Goal: Information Seeking & Learning: Learn about a topic

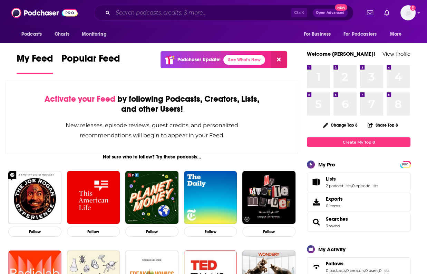
click at [200, 9] on input "Search podcasts, credits, & more..." at bounding box center [202, 12] width 178 height 11
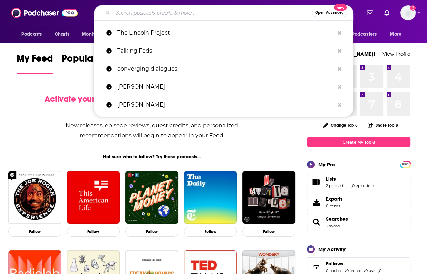
paste input "Booked On Rock"
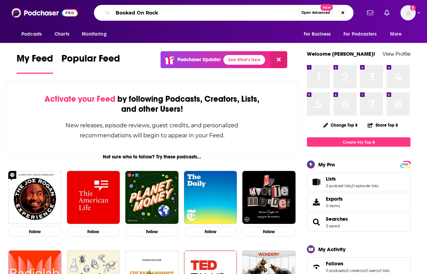
type input "Booked On Rock"
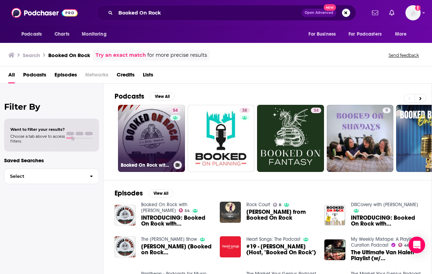
click at [157, 145] on link "54 Booked On Rock with [PERSON_NAME]" at bounding box center [151, 138] width 67 height 67
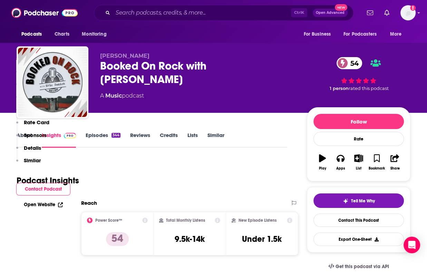
scroll to position [173, 0]
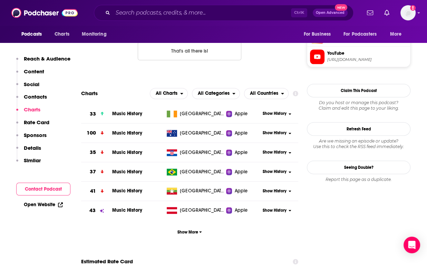
click at [34, 160] on p "Similar" at bounding box center [32, 160] width 17 height 7
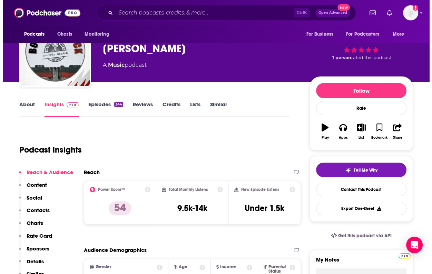
scroll to position [0, 0]
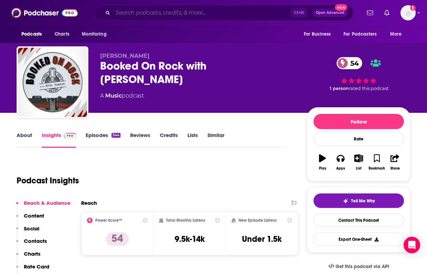
click at [150, 13] on input "Search podcasts, credits, & more..." at bounding box center [202, 12] width 178 height 11
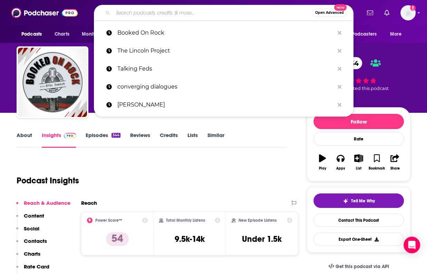
paste input "Talk Music With Me"
type input "Talk Music With Me"
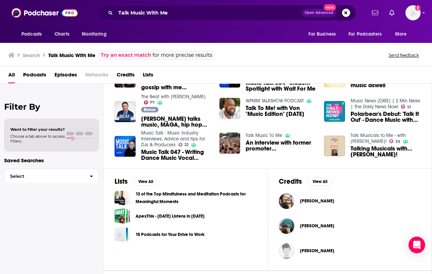
scroll to position [173, 0]
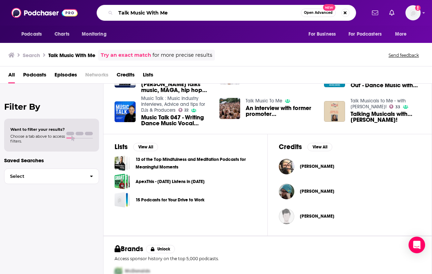
click at [126, 10] on input "Talk Music With Me" at bounding box center [208, 12] width 185 height 11
type input "[PERSON_NAME] talks"
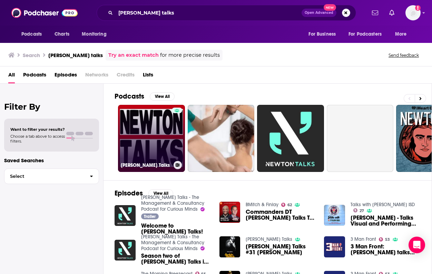
click at [175, 146] on div at bounding box center [177, 133] width 10 height 53
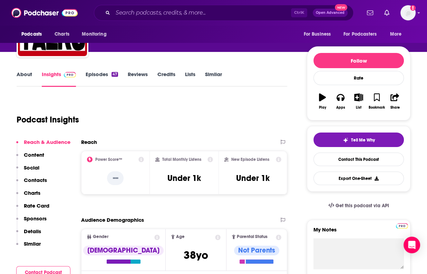
scroll to position [69, 0]
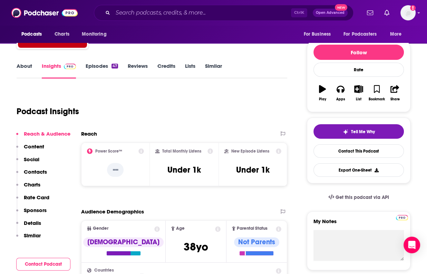
click at [30, 233] on p "Similar" at bounding box center [32, 235] width 17 height 7
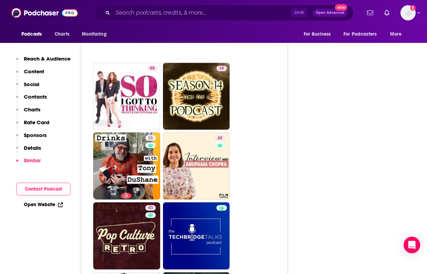
scroll to position [1471, 0]
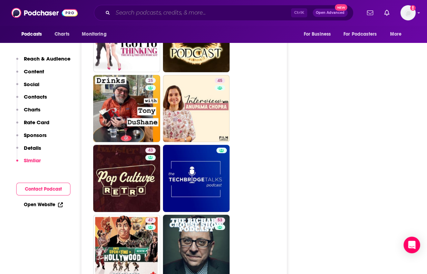
click at [209, 12] on input "Search podcasts, credits, & more..." at bounding box center [202, 12] width 178 height 11
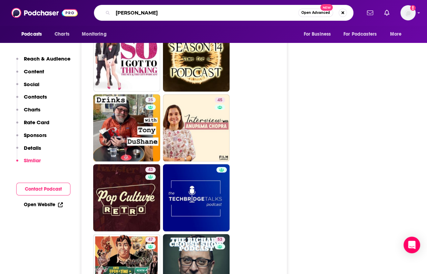
scroll to position [1436, 0]
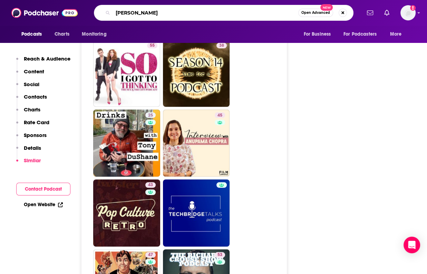
type input "[PERSON_NAME]"
click at [315, 12] on span "Open Advanced" at bounding box center [315, 12] width 29 height 3
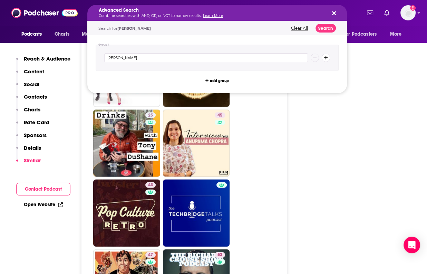
click at [339, 26] on div "Search for [PERSON_NAME] Clear All Search" at bounding box center [217, 28] width 260 height 14
click at [330, 27] on button "Search" at bounding box center [326, 28] width 20 height 9
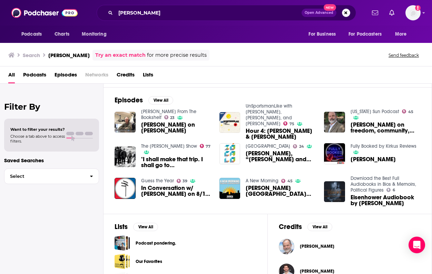
scroll to position [104, 0]
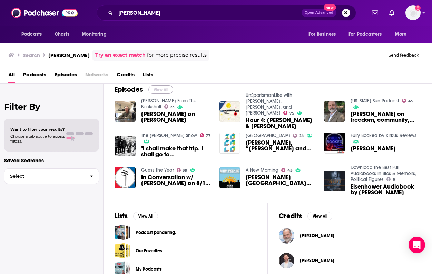
click at [161, 88] on button "View All" at bounding box center [160, 89] width 25 height 8
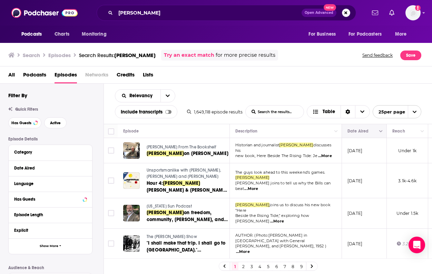
click at [354, 128] on button "Move" at bounding box center [363, 131] width 33 height 8
click at [376, 131] on button "Move" at bounding box center [363, 131] width 33 height 8
click at [383, 132] on button "Column Actions" at bounding box center [381, 131] width 8 height 8
click at [357, 130] on div at bounding box center [216, 137] width 432 height 274
click at [353, 130] on button "Move" at bounding box center [363, 131] width 33 height 8
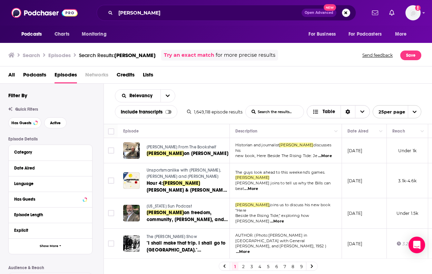
click at [365, 112] on span "Choose View" at bounding box center [362, 111] width 15 height 12
click at [345, 111] on div "Sort Direction" at bounding box center [348, 111] width 15 height 12
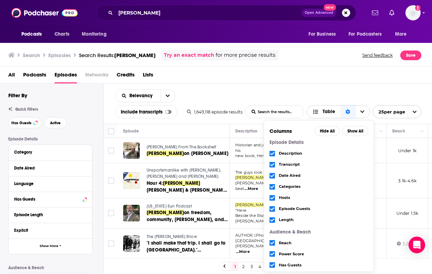
click at [347, 110] on icon "Sort Direction" at bounding box center [348, 111] width 4 height 5
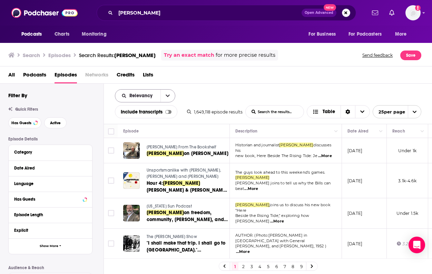
click at [167, 97] on icon "open menu" at bounding box center [168, 95] width 4 height 5
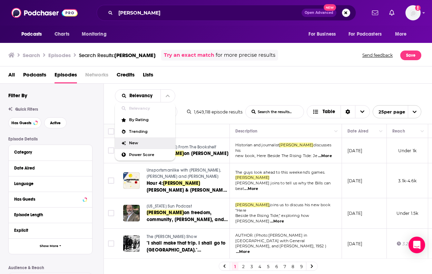
click at [135, 142] on span "New" at bounding box center [149, 143] width 41 height 4
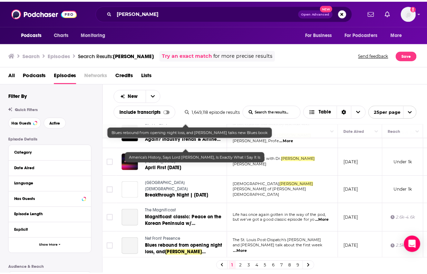
scroll to position [207, 0]
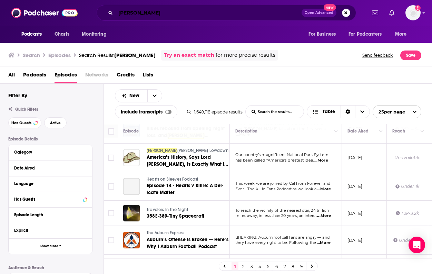
click at [169, 18] on input "[PERSON_NAME]" at bounding box center [209, 12] width 186 height 11
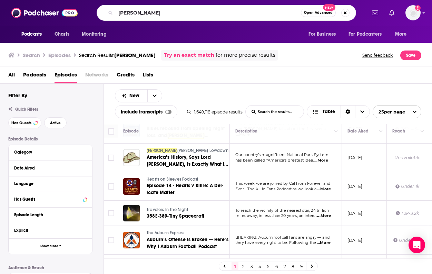
click at [132, 18] on div "[PERSON_NAME] Open Advanced New" at bounding box center [227, 13] width 260 height 16
click at [133, 12] on input "[PERSON_NAME]" at bounding box center [208, 12] width 185 height 11
paste input "Garage to Stadiums Podcast"
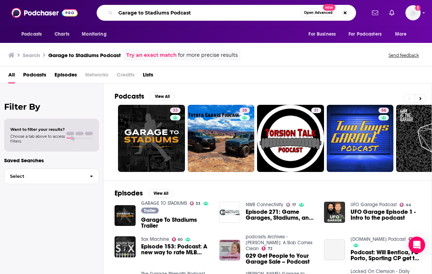
click at [195, 9] on input "Garage to Stadiums Podcast" at bounding box center [208, 12] width 185 height 11
paste input "Word in Your Ear"
drag, startPoint x: 251, startPoint y: 13, endPoint x: 105, endPoint y: 8, distance: 146.9
click at [105, 8] on div "Garage to Stadiums PodcastWord in Your Ear Open Advanced New" at bounding box center [227, 13] width 260 height 16
paste input "Search podcasts, credits, & more..."
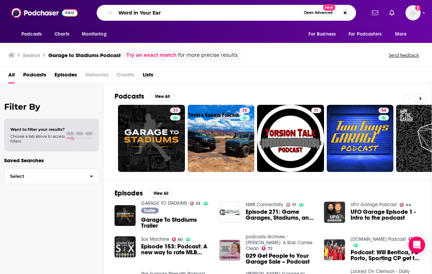
type input "Word in Your Ear"
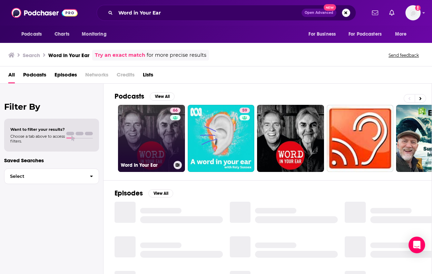
click at [171, 142] on div "66" at bounding box center [176, 133] width 12 height 53
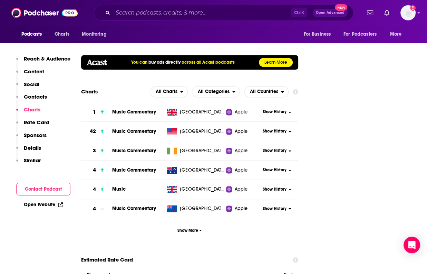
scroll to position [760, 0]
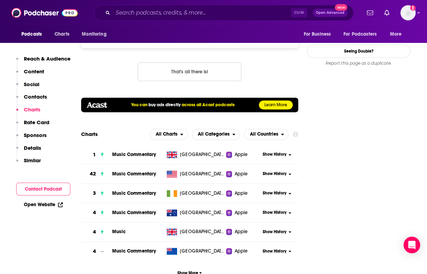
click at [148, 151] on span "Music Commentary" at bounding box center [134, 154] width 44 height 6
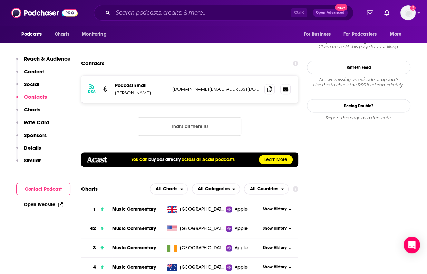
scroll to position [760, 0]
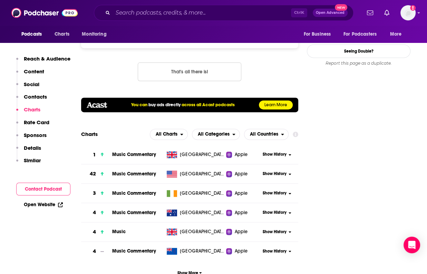
click at [145, 171] on span "Music Commentary" at bounding box center [134, 174] width 44 height 6
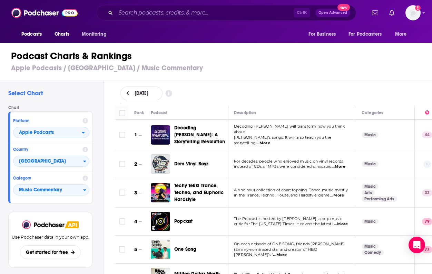
click at [100, 227] on div "Select Chart Chart Platform Apple Podcasts Country [GEOGRAPHIC_DATA] Category M…" at bounding box center [52, 197] width 104 height 232
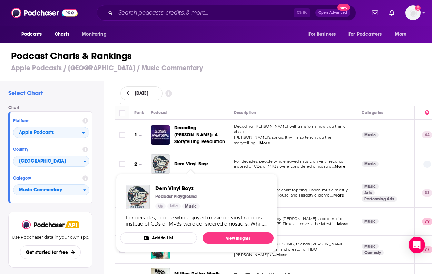
click at [205, 163] on span "Dem Vinyl Boyz" at bounding box center [191, 164] width 34 height 6
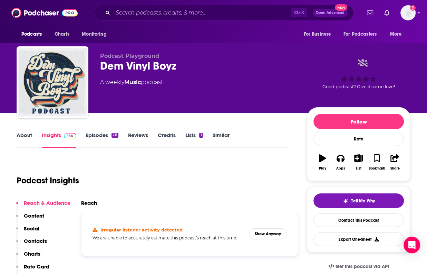
click at [99, 133] on link "Episodes 211" at bounding box center [102, 140] width 33 height 16
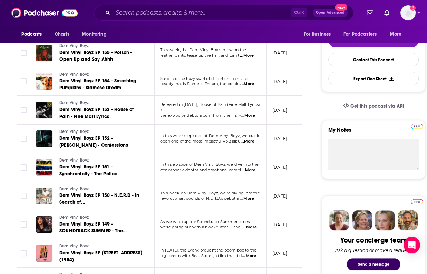
scroll to position [173, 0]
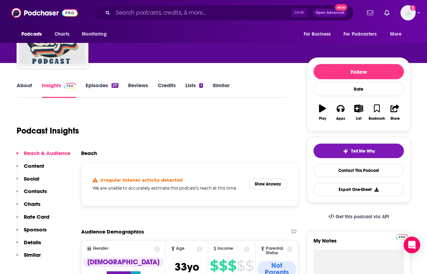
scroll to position [104, 0]
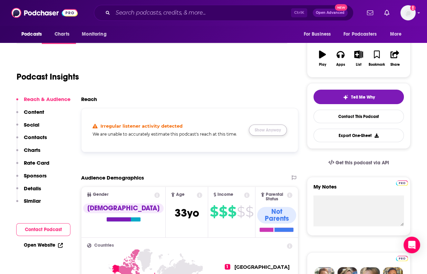
click at [276, 128] on button "Show Anyway" at bounding box center [268, 129] width 38 height 11
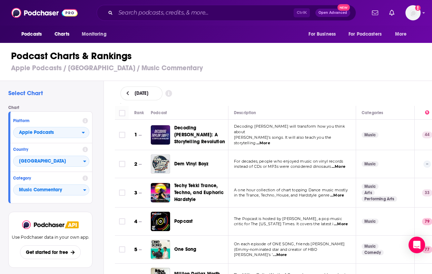
click at [293, 90] on div "[DATE]" at bounding box center [274, 93] width 307 height 14
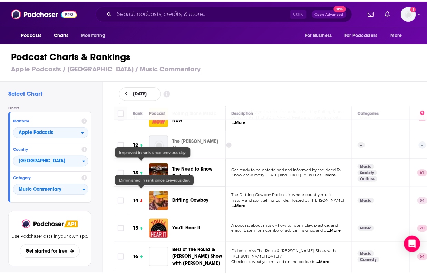
scroll to position [311, 0]
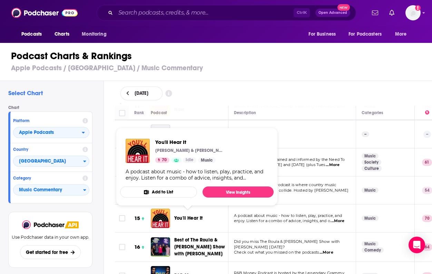
click at [182, 215] on span "You'll Hear It" at bounding box center [188, 218] width 28 height 6
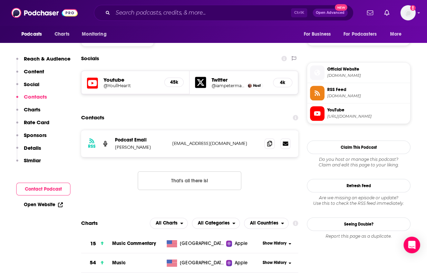
scroll to position [587, 0]
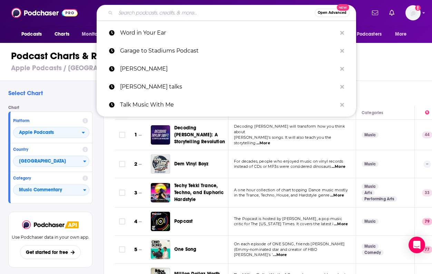
click at [125, 16] on input "Search podcasts, credits, & more..." at bounding box center [215, 12] width 199 height 11
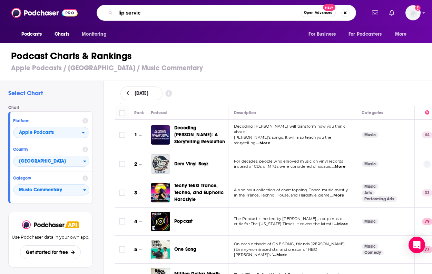
type input "lip service"
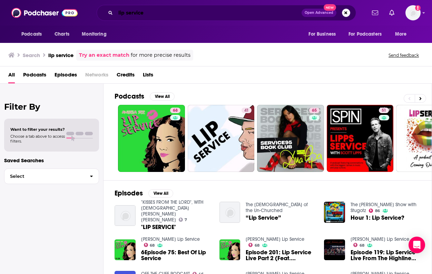
click at [164, 15] on input "lip service" at bounding box center [209, 12] width 186 height 11
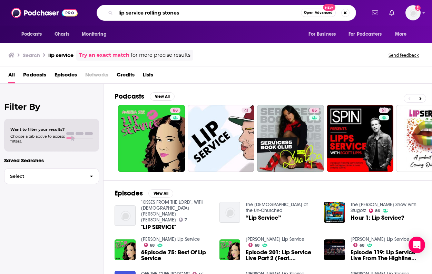
type input "lip service rolling stones"
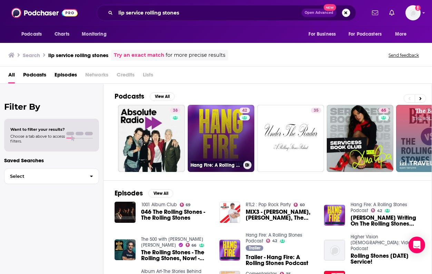
click at [221, 137] on link "42 Hang Fire: A Rolling Stones Podcast" at bounding box center [221, 138] width 67 height 67
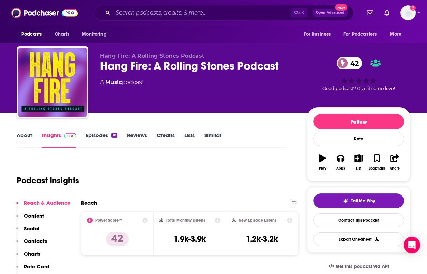
click at [93, 135] on link "Episodes 18" at bounding box center [102, 140] width 32 height 16
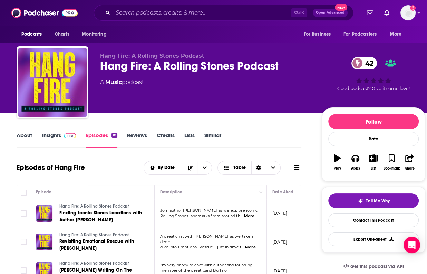
click at [170, 18] on div "Ctrl K Open Advanced New" at bounding box center [224, 13] width 260 height 16
click at [165, 9] on input "Search podcasts, credits, & more..." at bounding box center [202, 12] width 178 height 11
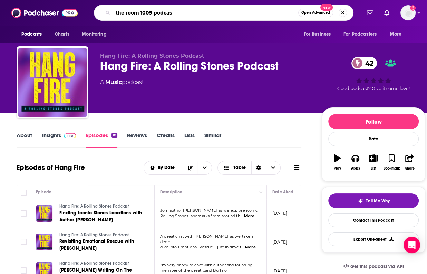
type input "the room 1009 podcast"
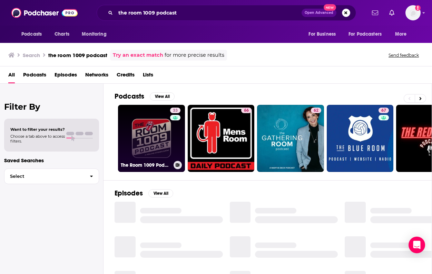
drag, startPoint x: 127, startPoint y: 142, endPoint x: 127, endPoint y: 147, distance: 4.9
drag, startPoint x: 127, startPoint y: 147, endPoint x: 149, endPoint y: 131, distance: 27.2
click at [149, 131] on link "33 The Room 1009 Podcast" at bounding box center [151, 138] width 67 height 67
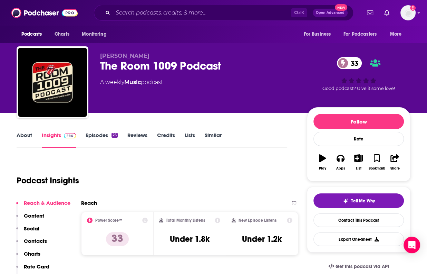
click at [107, 135] on link "Episodes 25" at bounding box center [102, 140] width 32 height 16
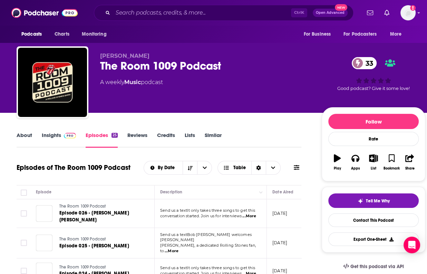
click at [287, 210] on p "[DATE]" at bounding box center [279, 213] width 15 height 6
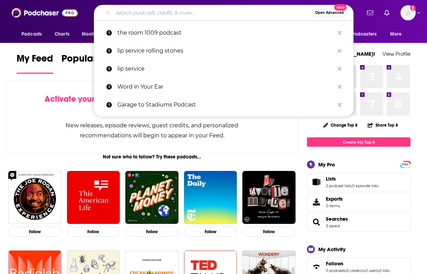
type input "y"
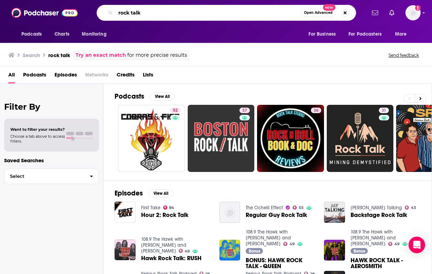
click at [159, 17] on input "rock talk" at bounding box center [208, 12] width 185 height 11
type input "rock talk studio"
